Goal: Navigation & Orientation: Find specific page/section

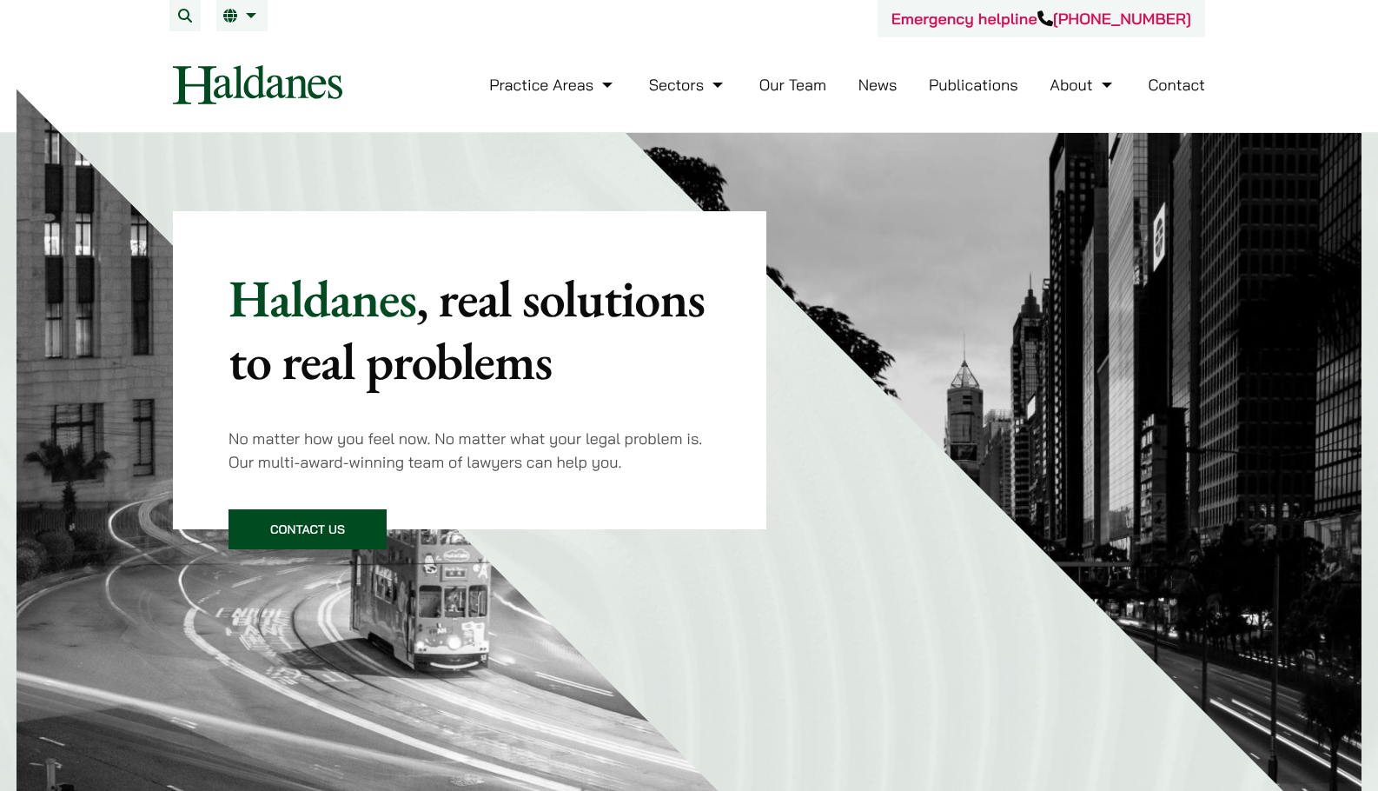
drag, startPoint x: 303, startPoint y: 216, endPoint x: 126, endPoint y: 144, distance: 191.4
click at [126, 144] on div "Haldanes , real solutions to real problems No matter how you feel now. No matte…" at bounding box center [689, 499] width 1378 height 733
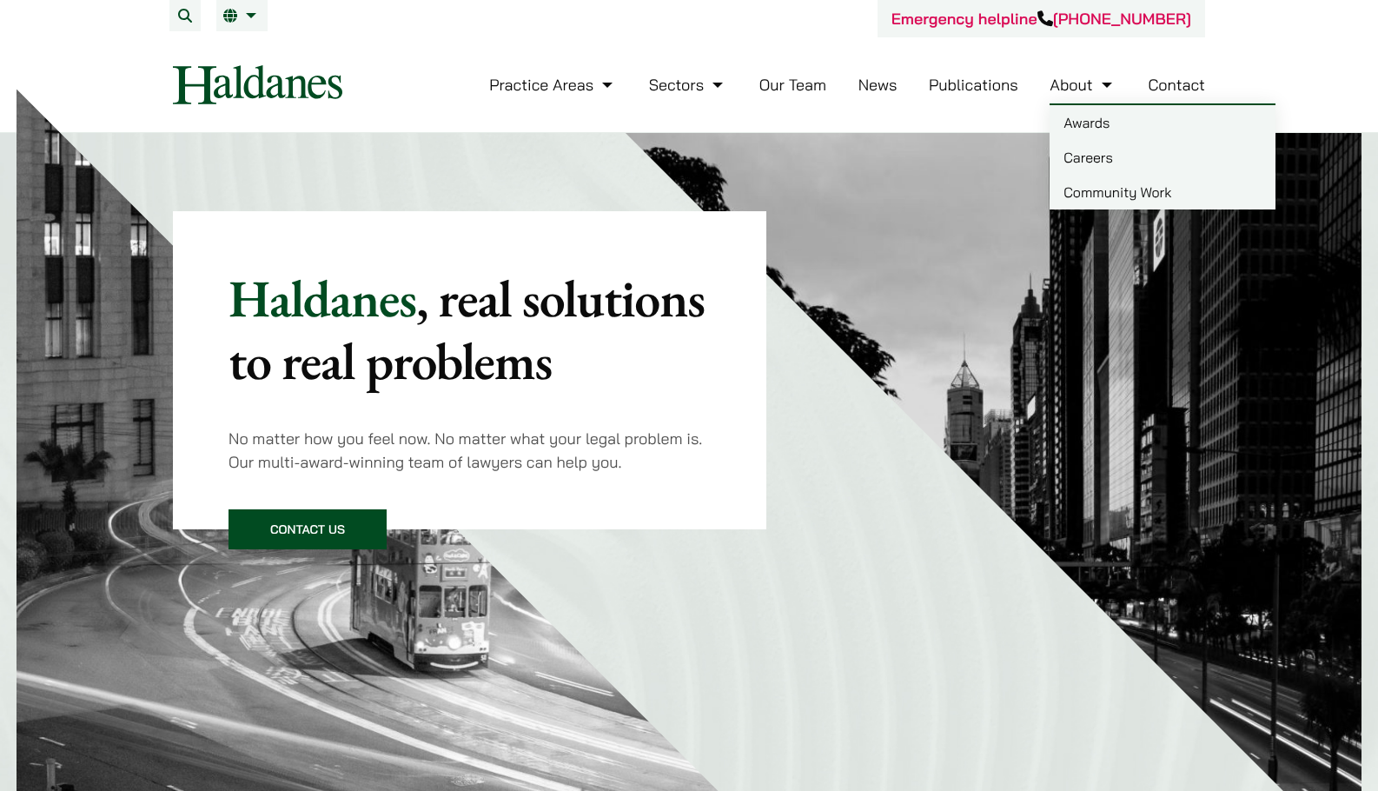
click at [1081, 78] on link "About" at bounding box center [1083, 85] width 66 height 20
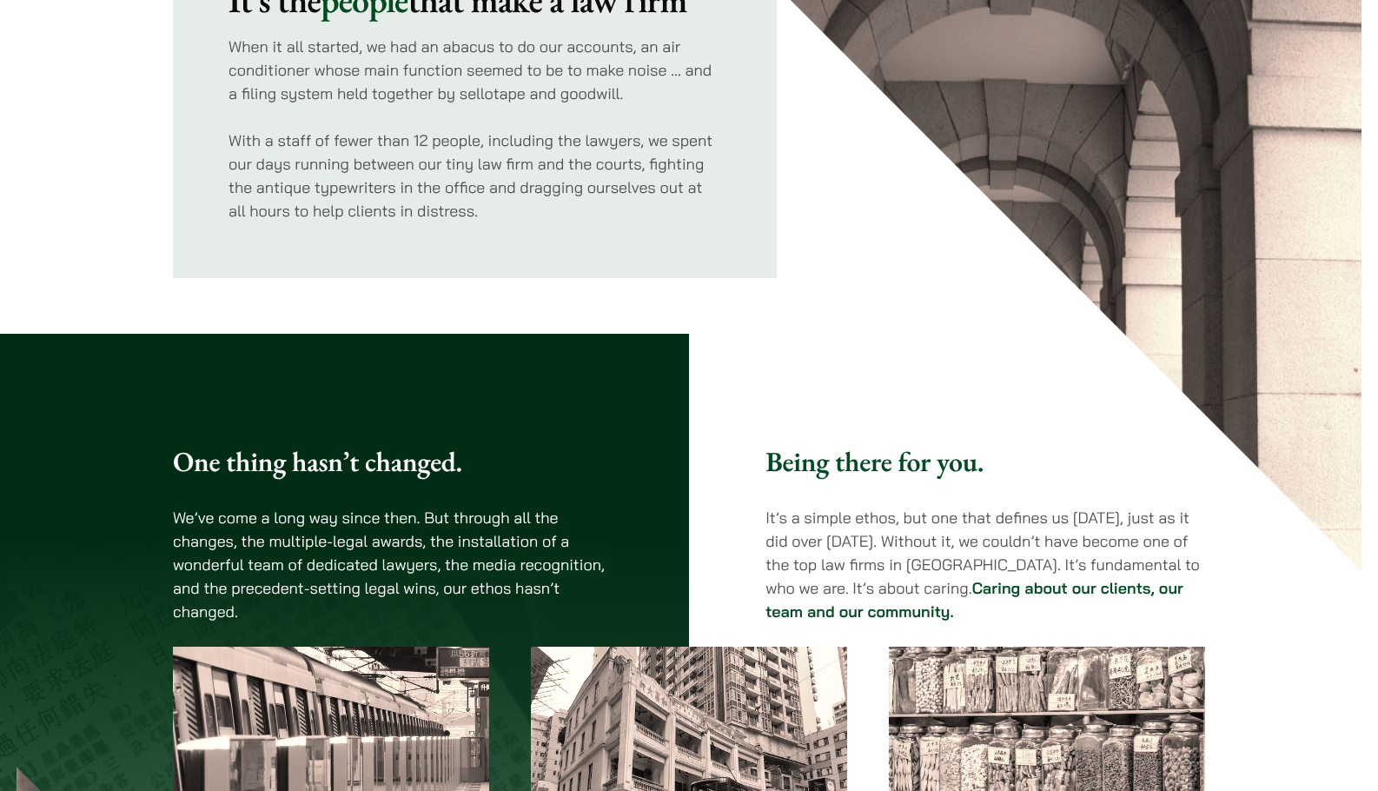
scroll to position [348, 0]
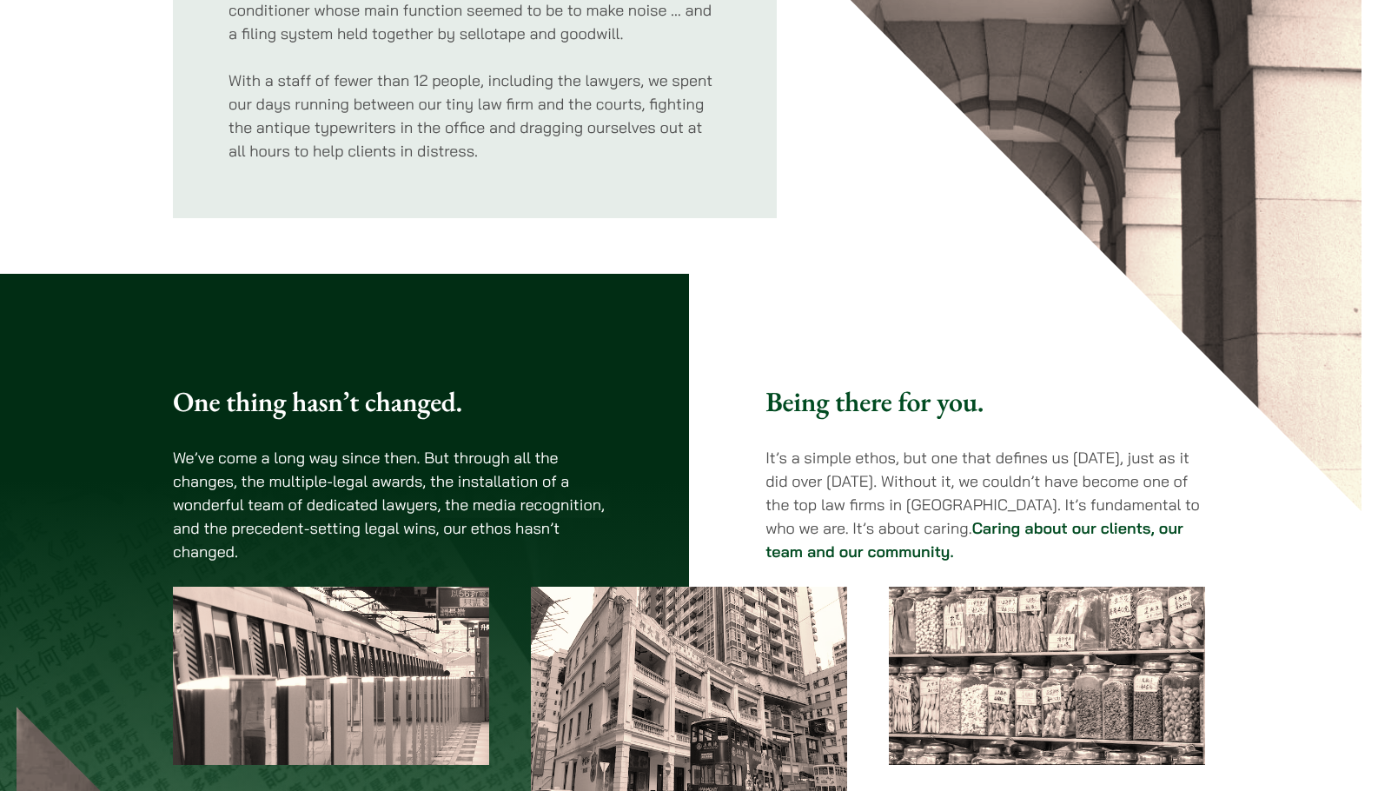
drag, startPoint x: 507, startPoint y: 455, endPoint x: 527, endPoint y: 441, distance: 24.3
drag, startPoint x: 527, startPoint y: 441, endPoint x: 332, endPoint y: 428, distance: 195.1
click at [332, 428] on div "One thing hasn’t changed. We’ve come a long way since then. But through all the…" at bounding box center [393, 474] width 440 height 178
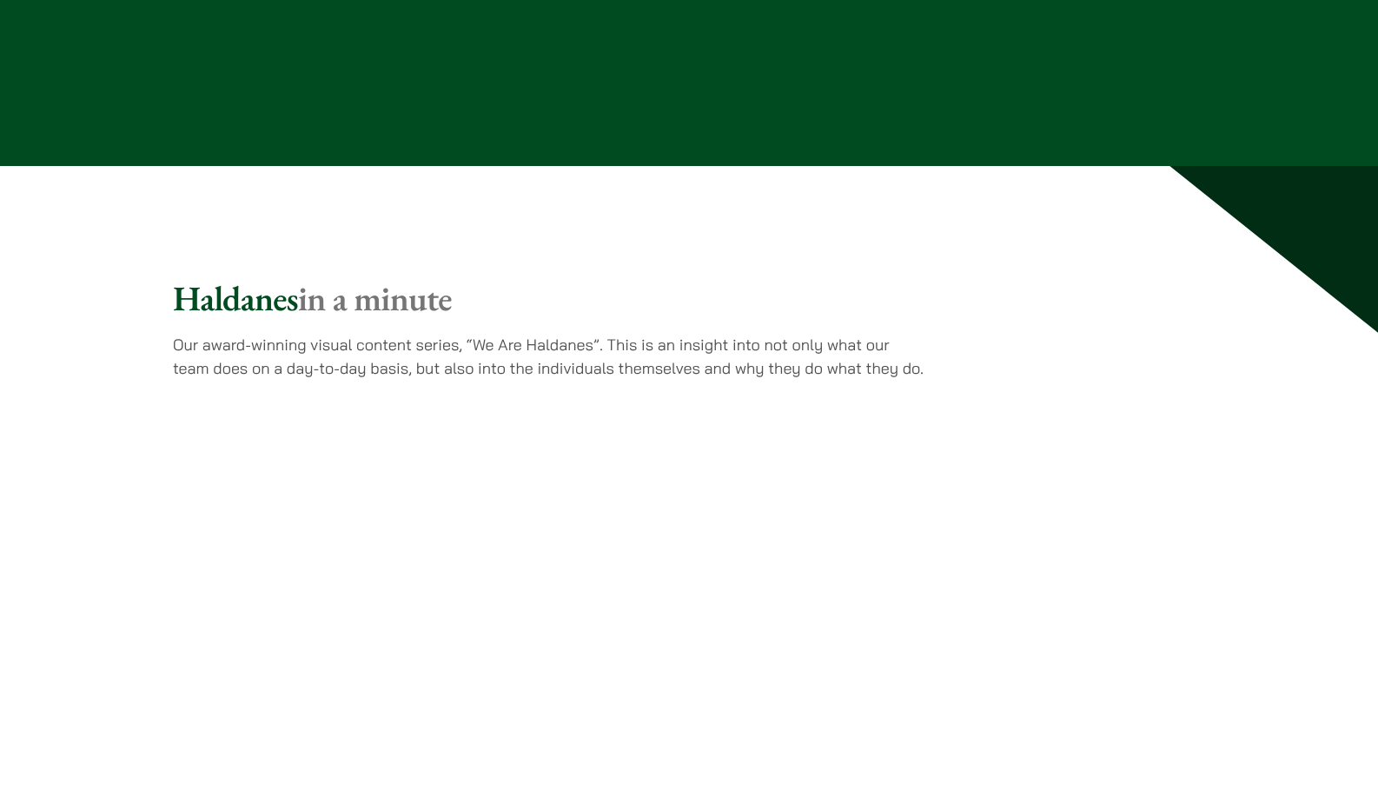
scroll to position [4172, 0]
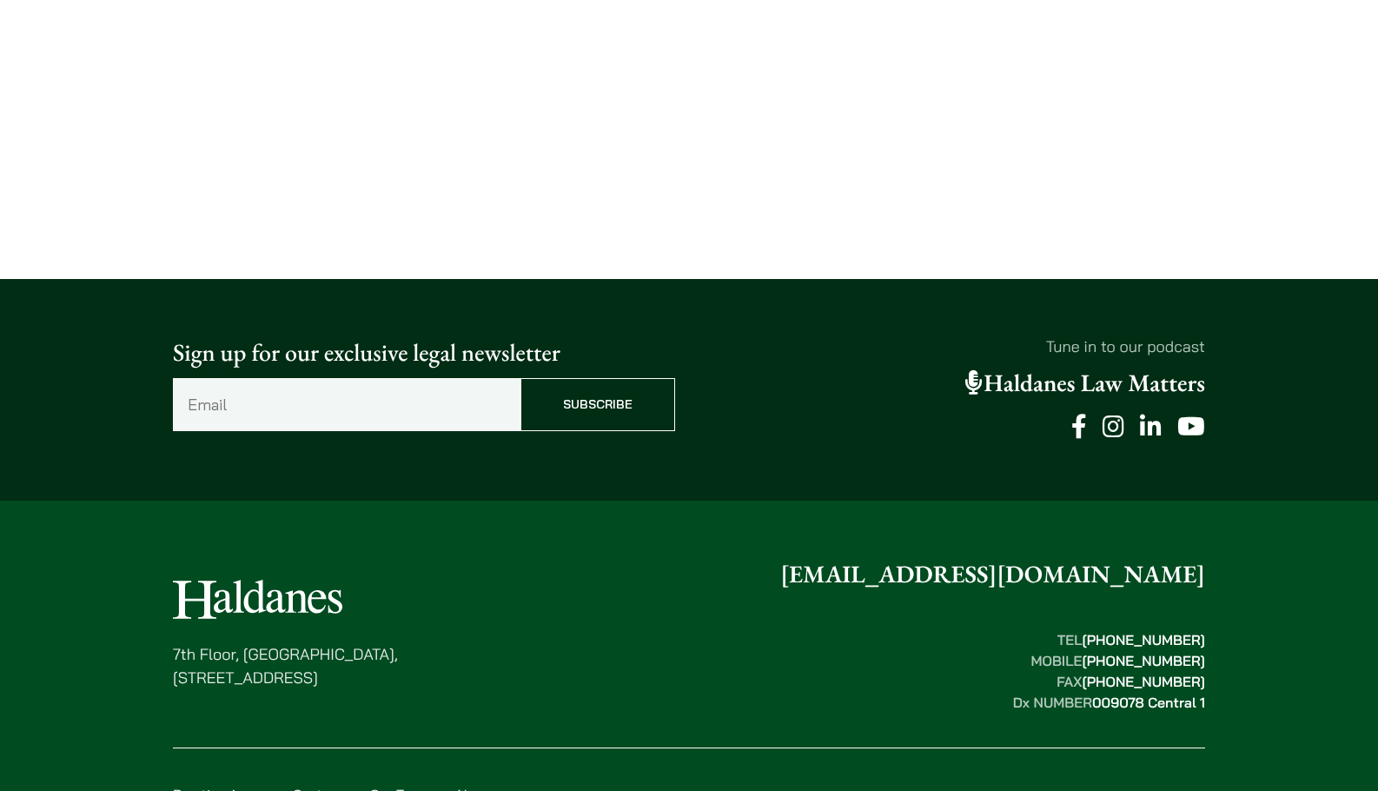
drag, startPoint x: 795, startPoint y: 317, endPoint x: 726, endPoint y: 228, distance: 112.8
click at [726, 279] on div "Sign up for our exclusive legal newsletter Email (Required) Subscribe Tune in t…" at bounding box center [689, 390] width 1378 height 222
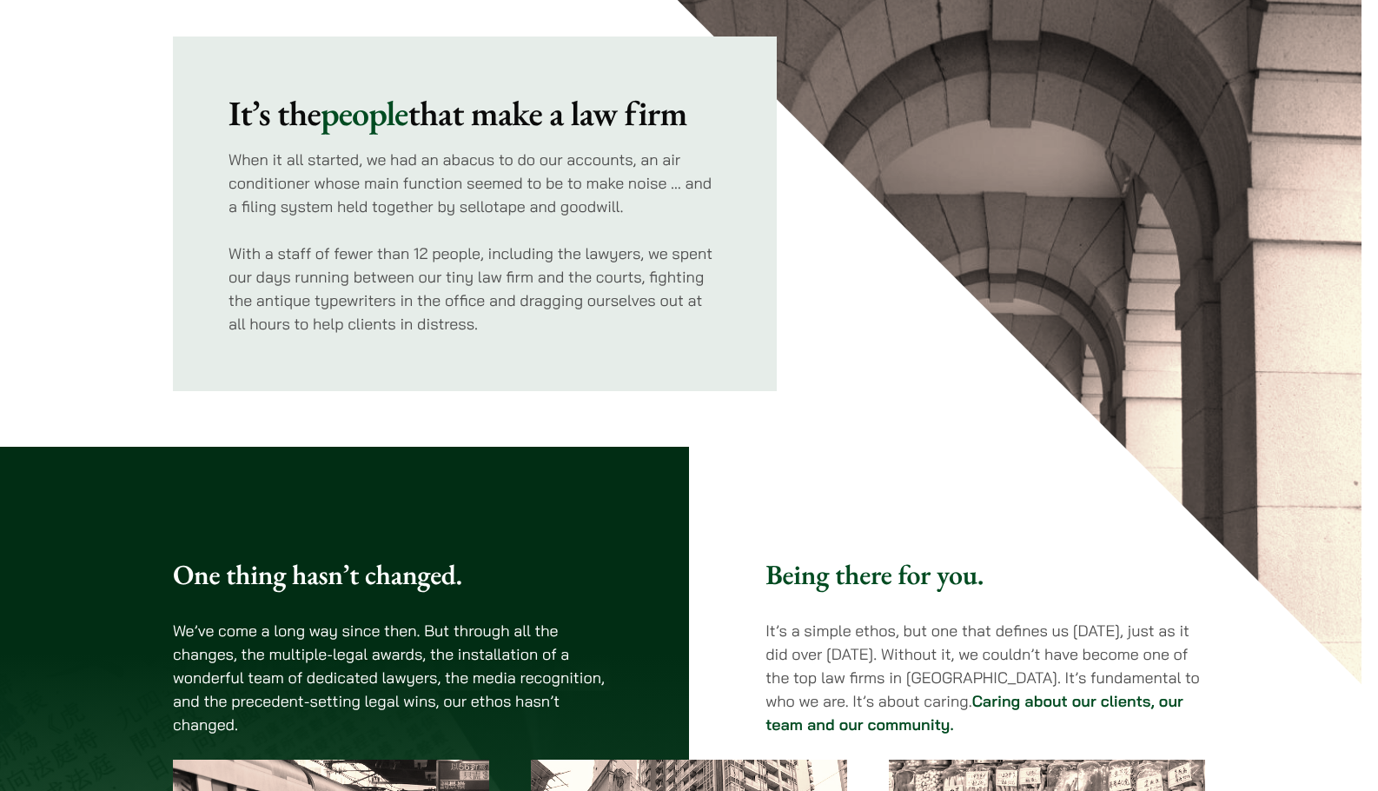
scroll to position [0, 0]
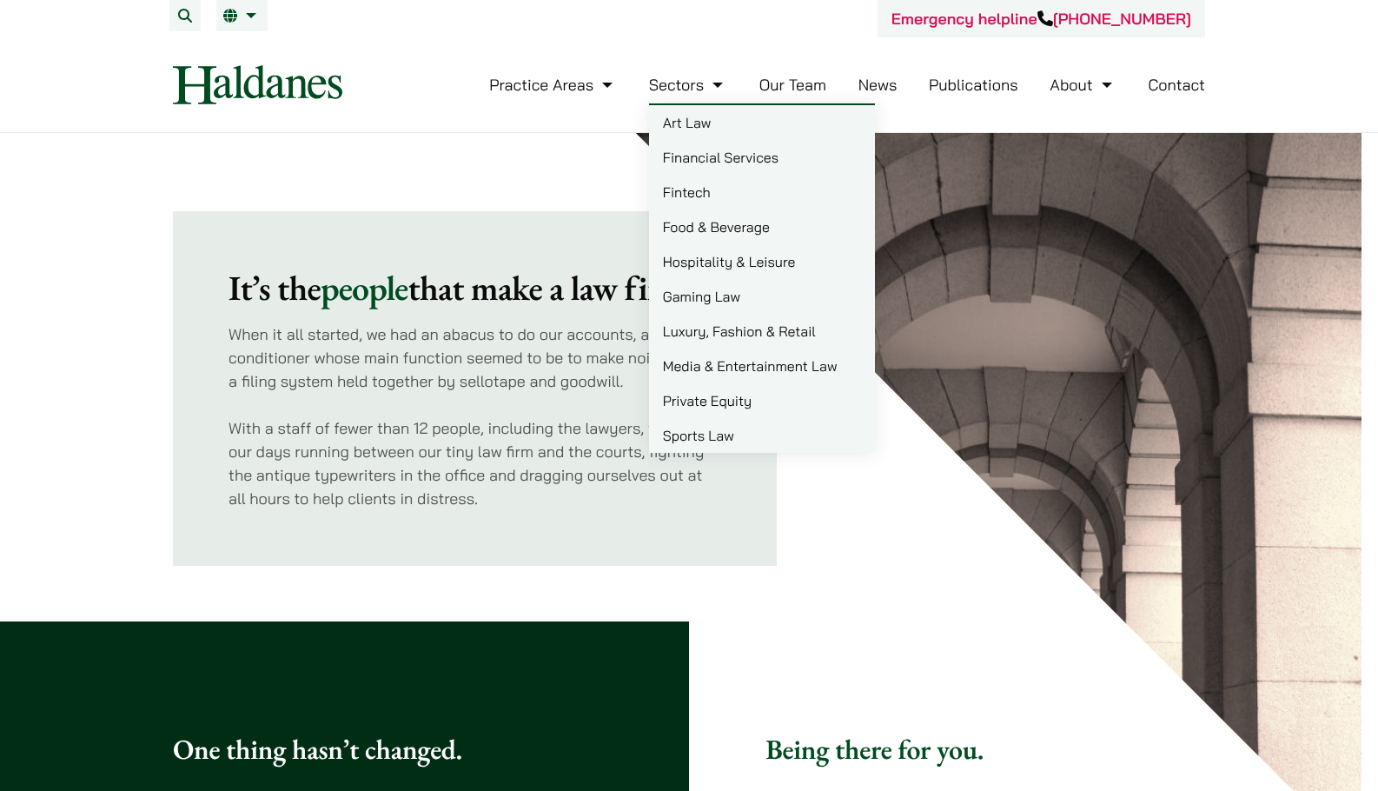
click at [779, 88] on link "Our Team" at bounding box center [792, 85] width 67 height 20
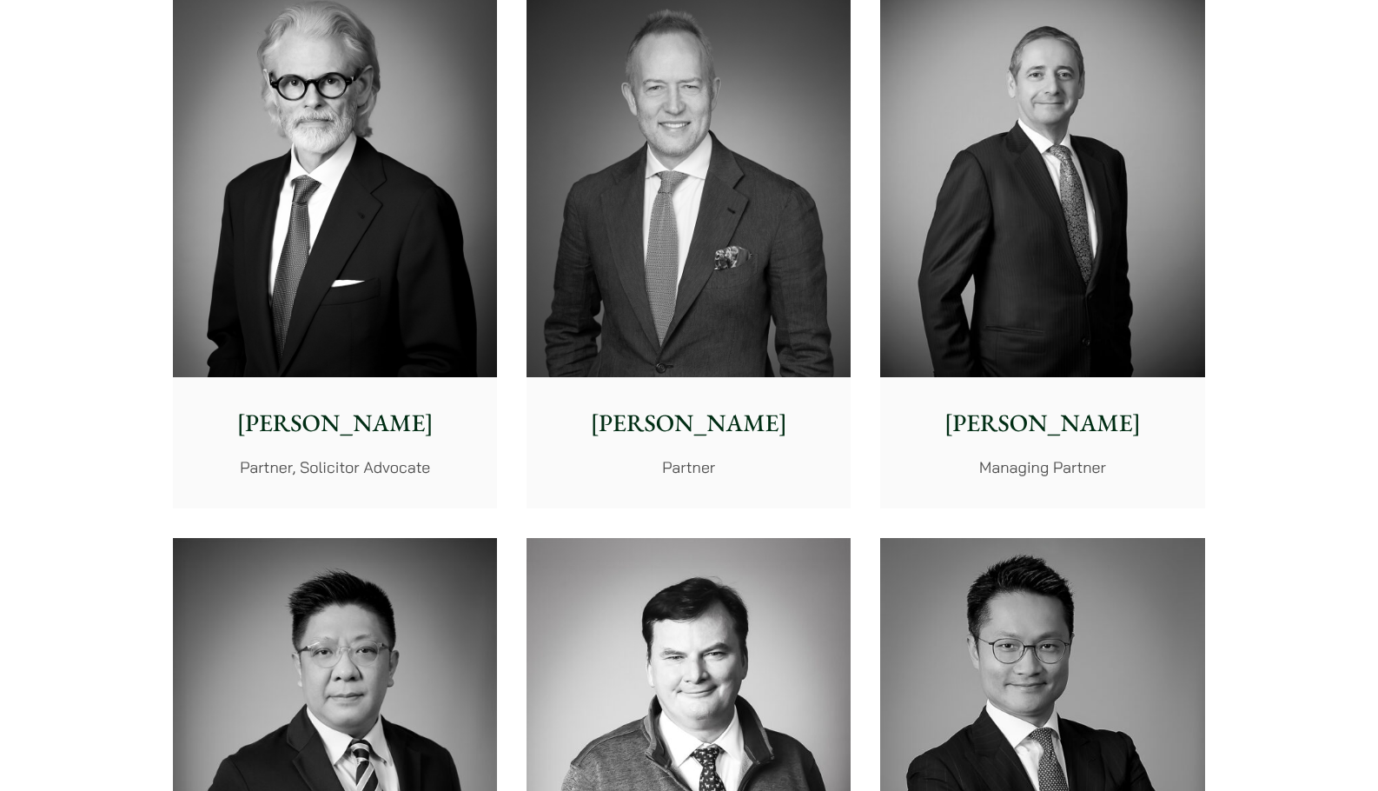
scroll to position [521, 0]
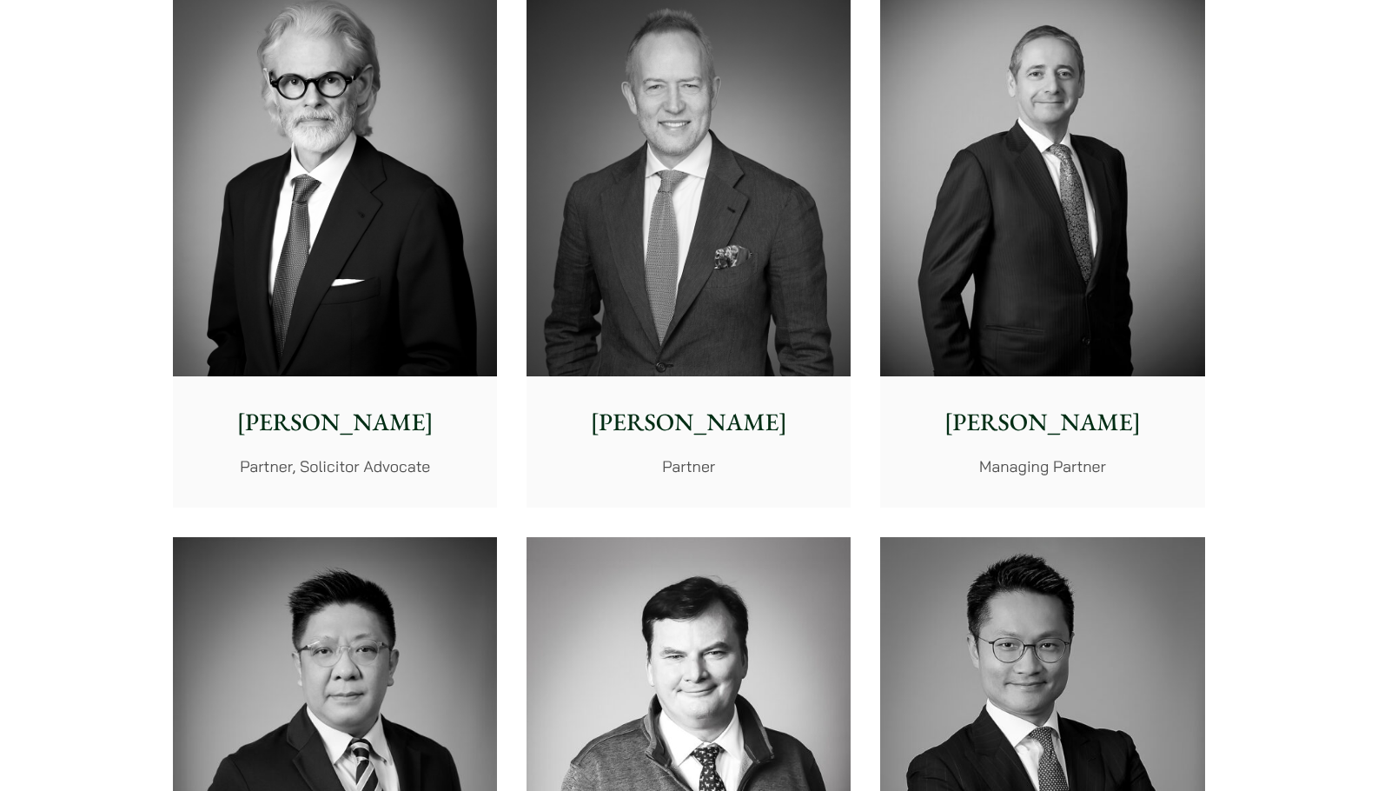
drag, startPoint x: 173, startPoint y: 211, endPoint x: 70, endPoint y: 125, distance: 134.5
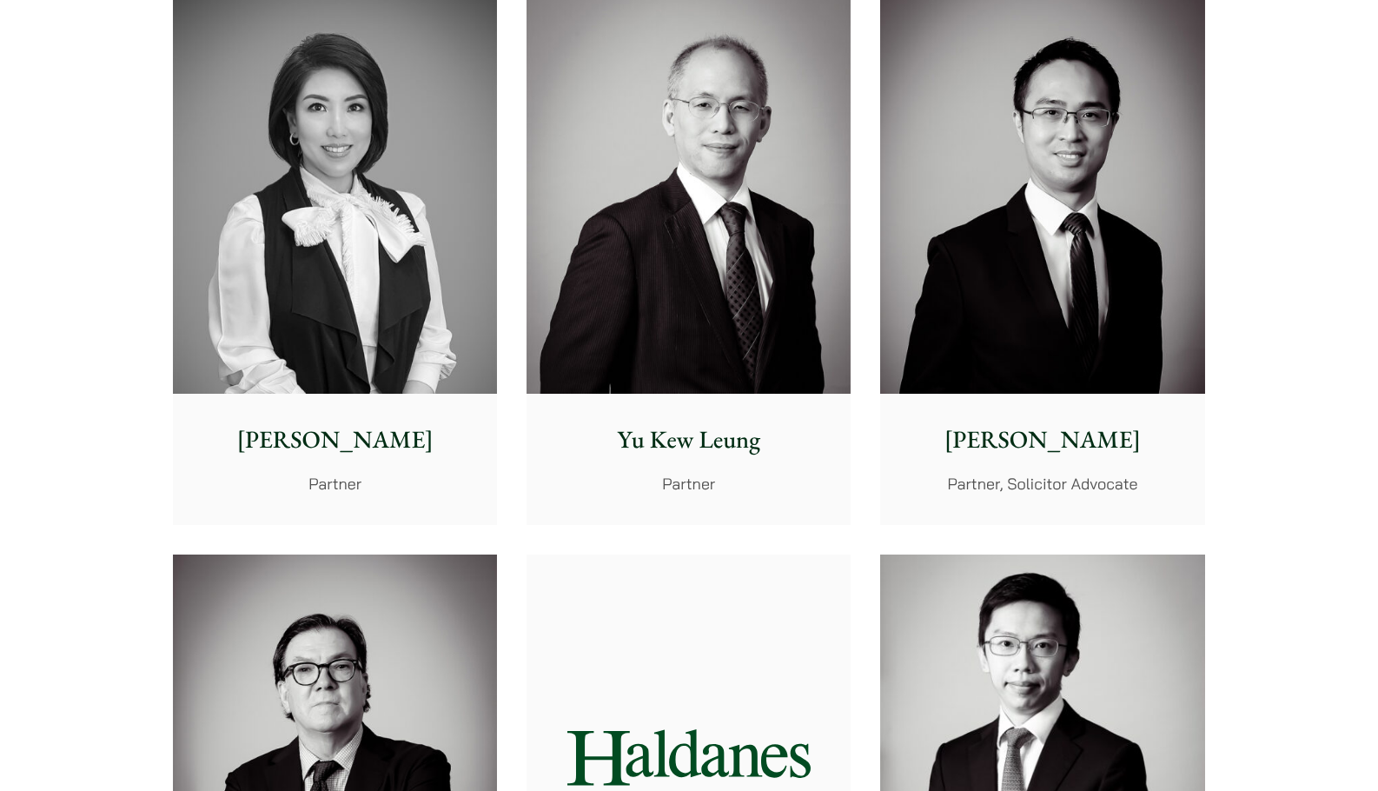
scroll to position [1738, 0]
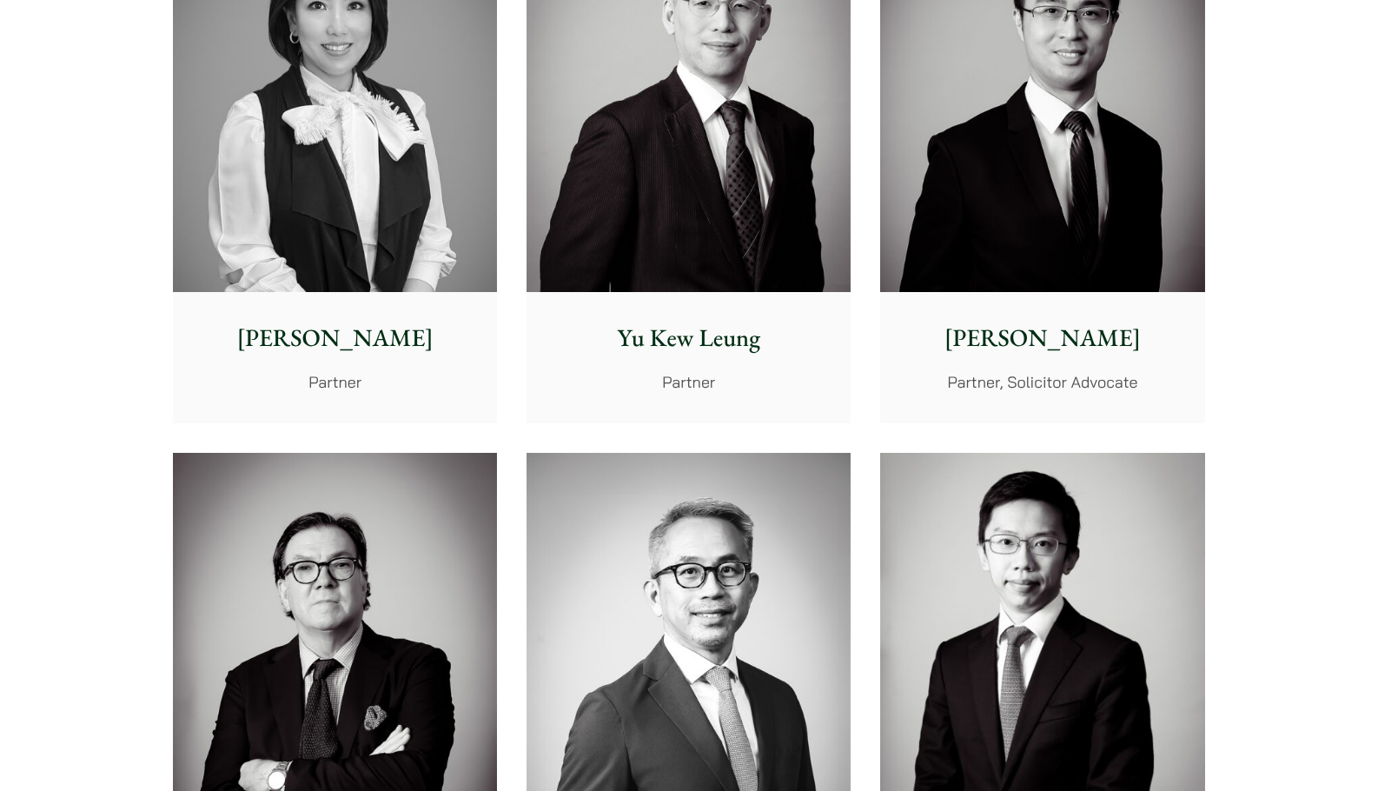
drag, startPoint x: 303, startPoint y: 237, endPoint x: 111, endPoint y: 247, distance: 192.3
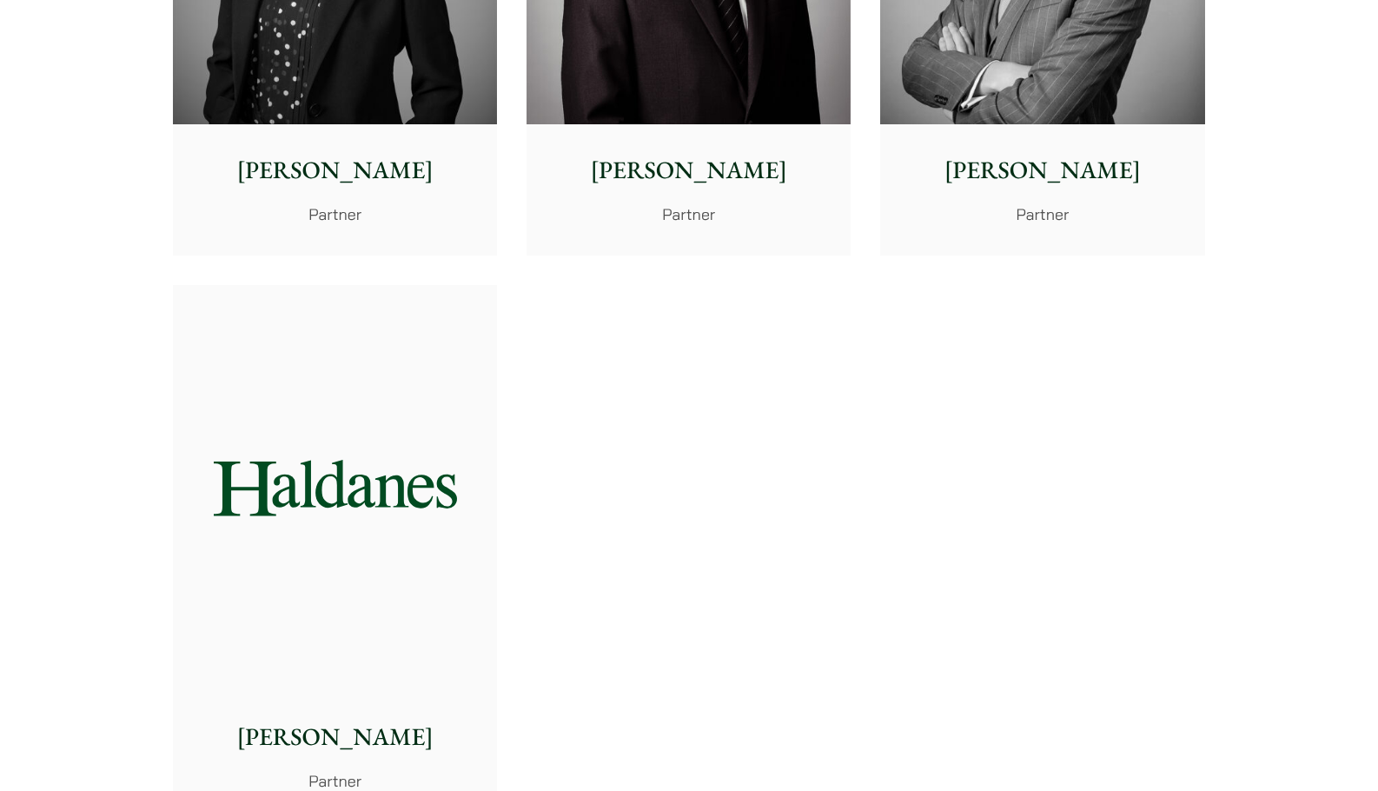
scroll to position [3824, 0]
